Goal: Find specific page/section: Find specific page/section

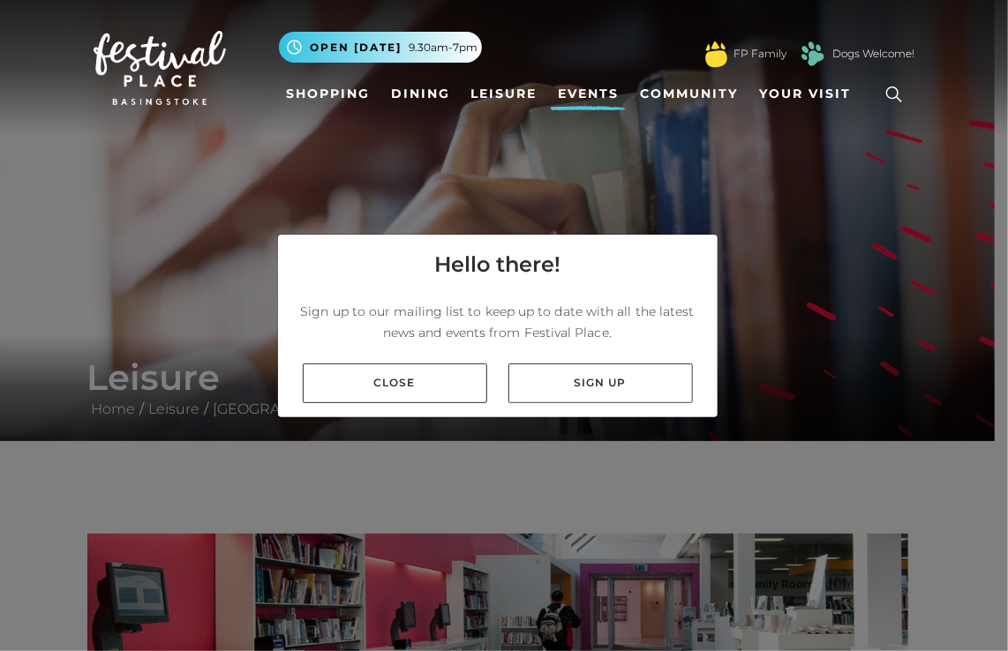
click at [597, 97] on link "Events" at bounding box center [588, 94] width 75 height 33
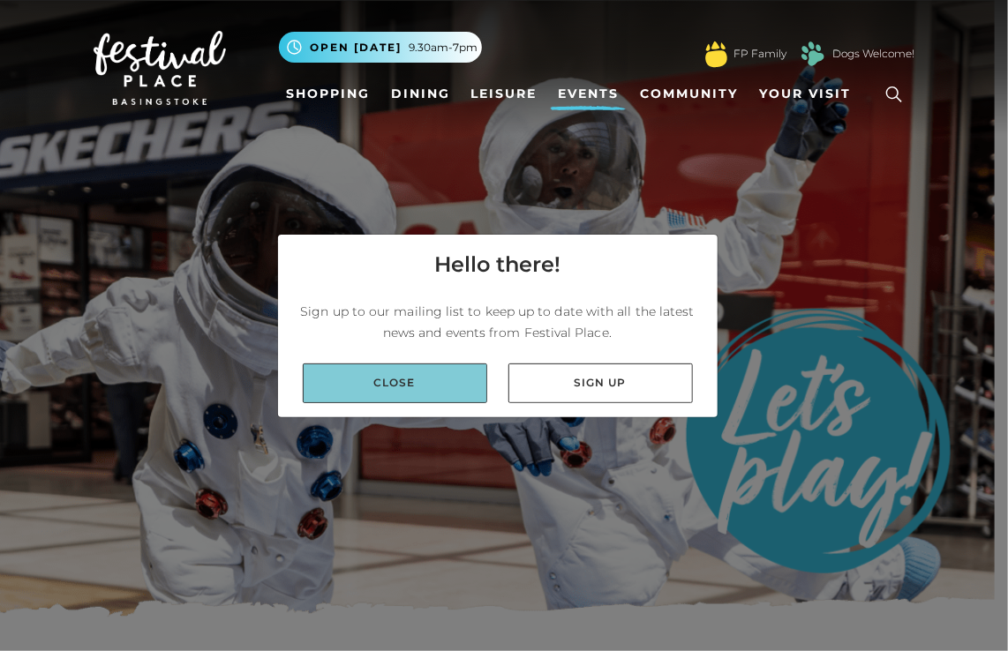
click at [434, 397] on link "Close" at bounding box center [395, 384] width 184 height 40
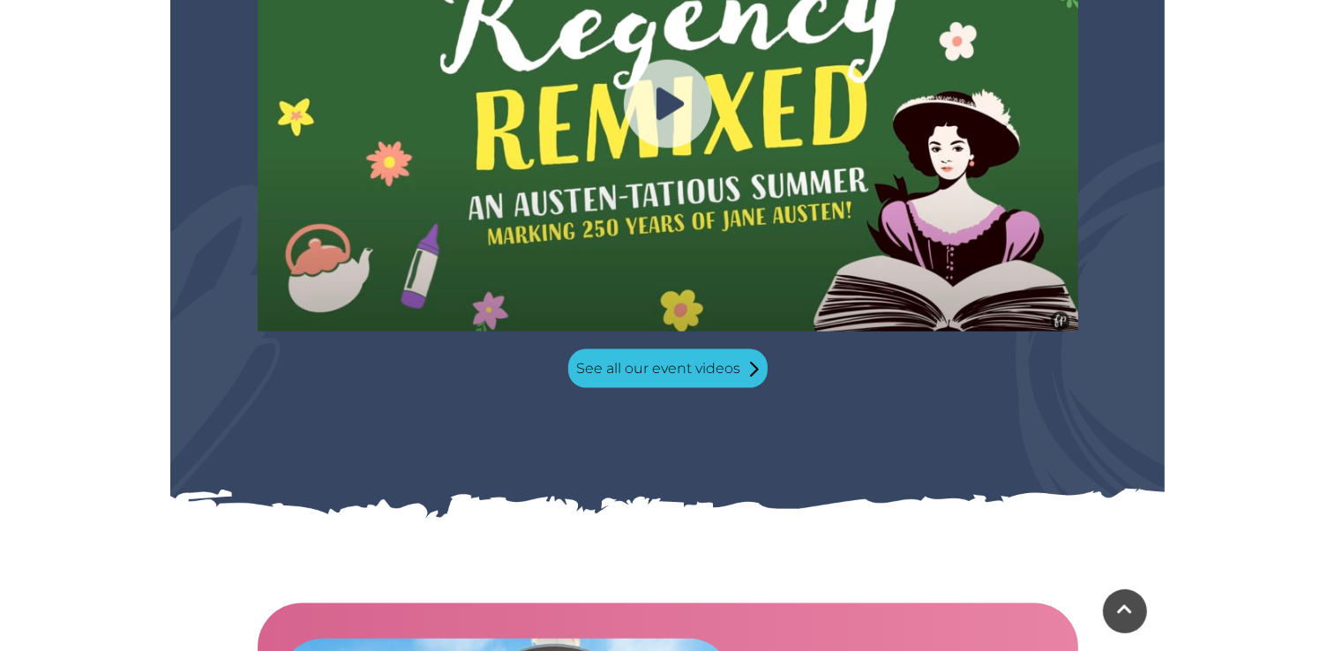
scroll to position [1827, 0]
